Goal: Register for event/course

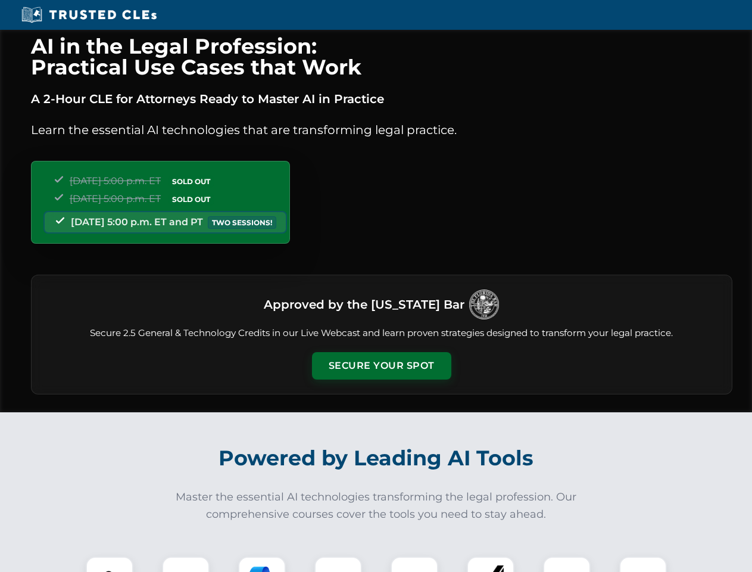
click at [381, 366] on button "Secure Your Spot" at bounding box center [381, 365] width 139 height 27
click at [110, 564] on img at bounding box center [109, 580] width 35 height 35
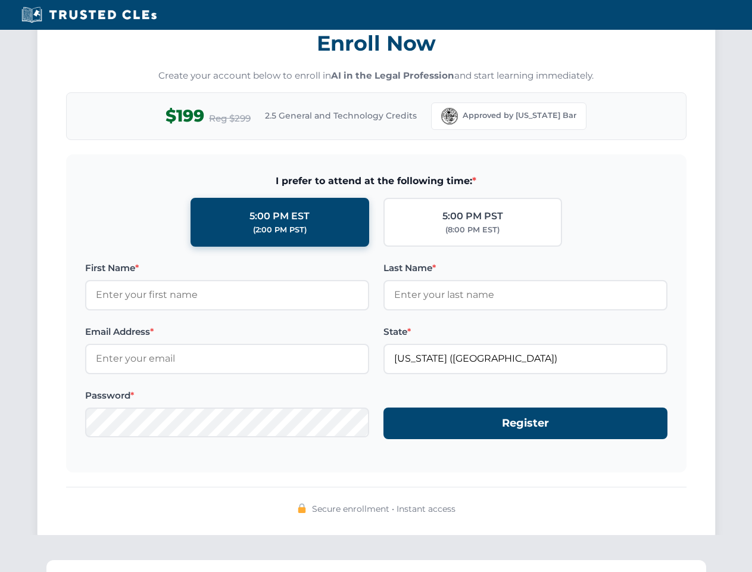
scroll to position [1169, 0]
